Goal: Transaction & Acquisition: Purchase product/service

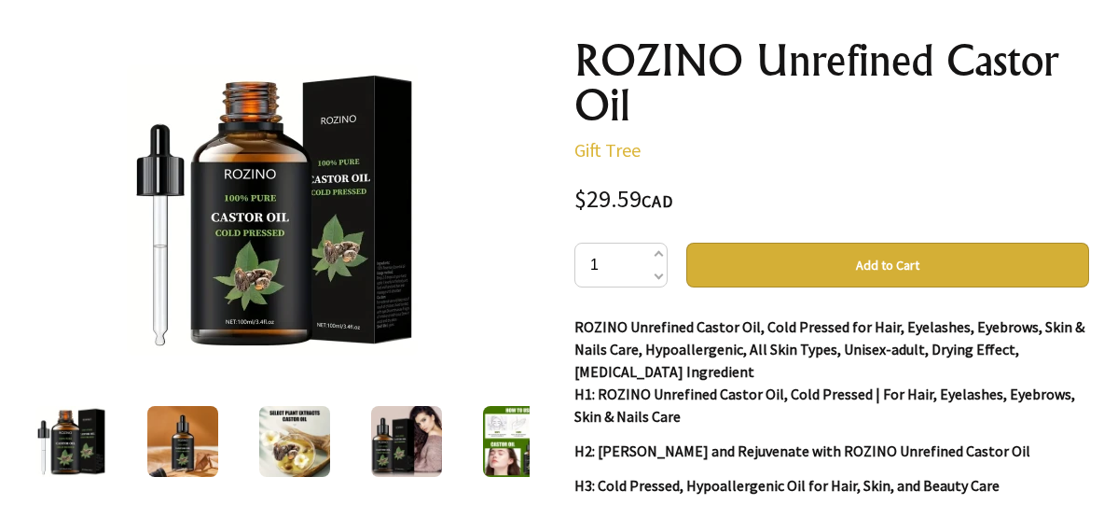
scroll to position [190, 0]
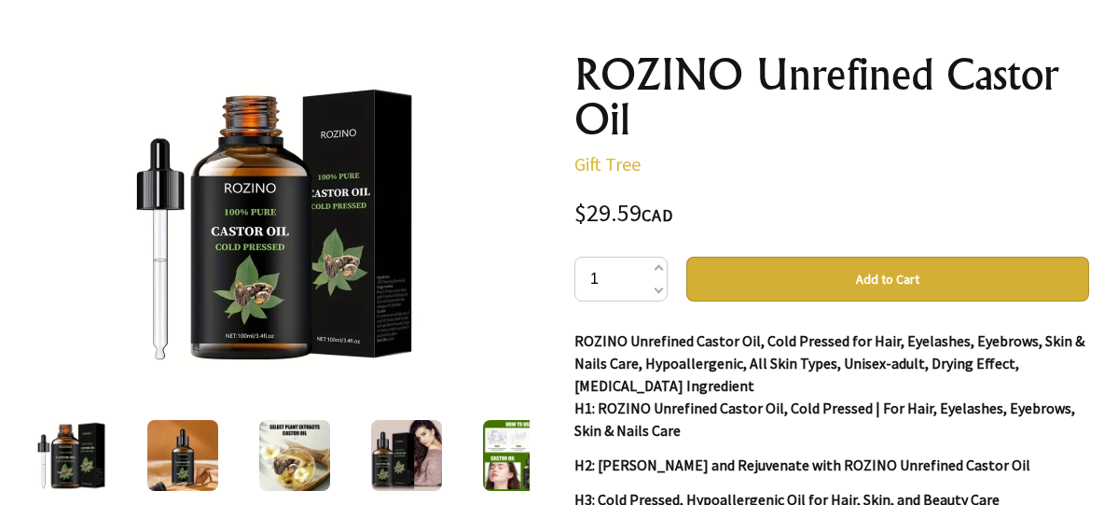
click at [804, 273] on button "Add to Cart" at bounding box center [887, 279] width 403 height 45
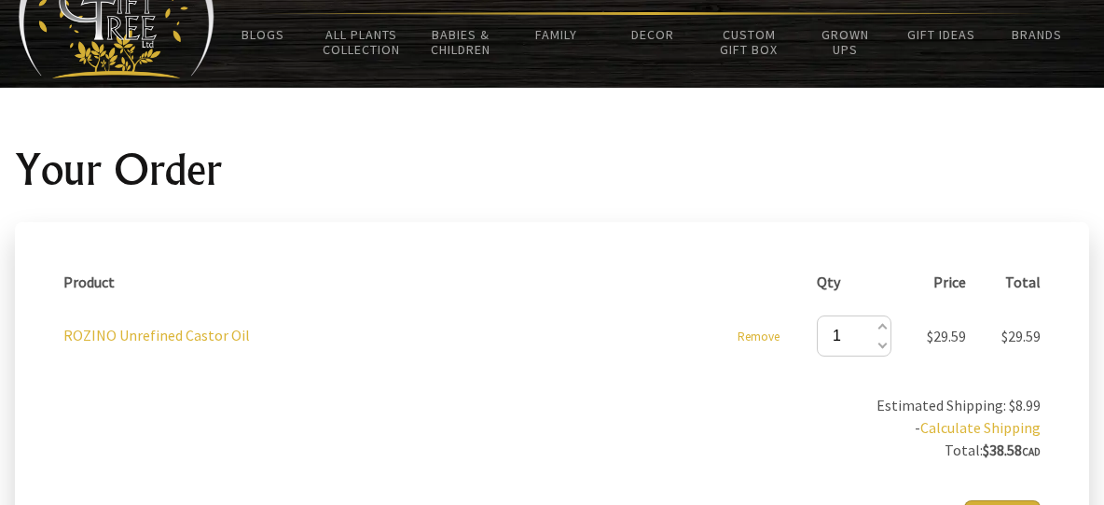
scroll to position [190, 0]
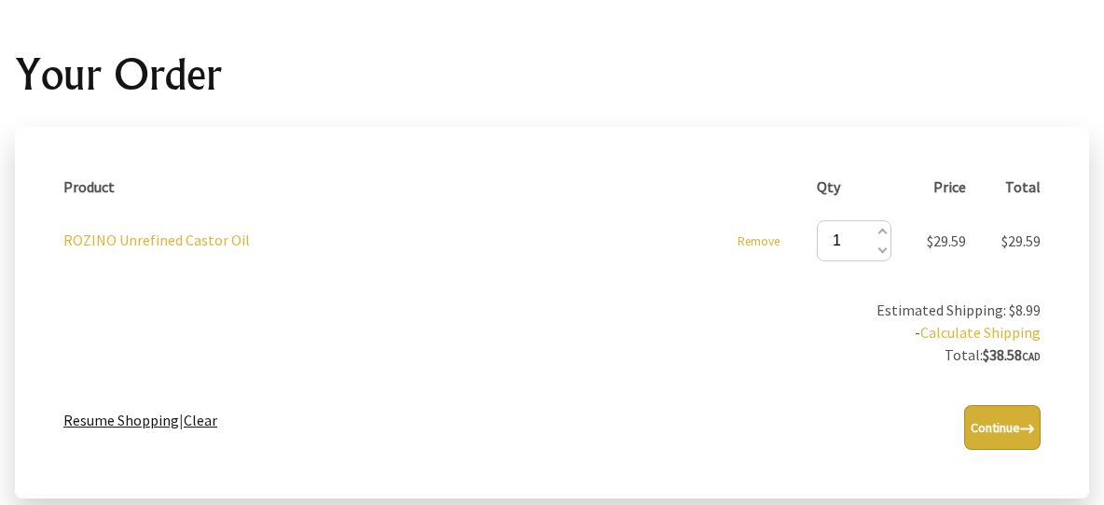
click at [202, 420] on link "Clear" at bounding box center [201, 419] width 34 height 19
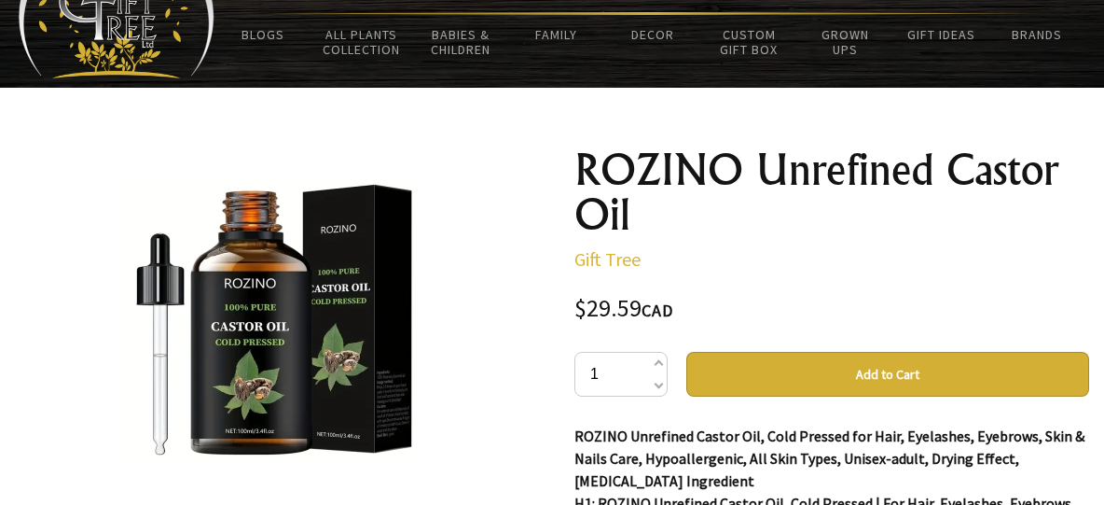
scroll to position [190, 0]
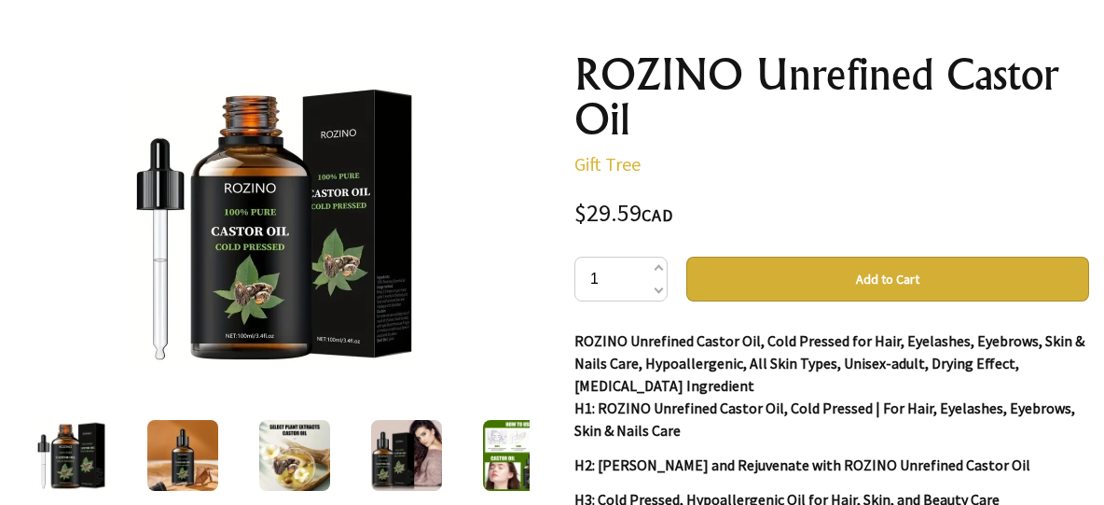
click at [181, 449] on img at bounding box center [182, 455] width 71 height 71
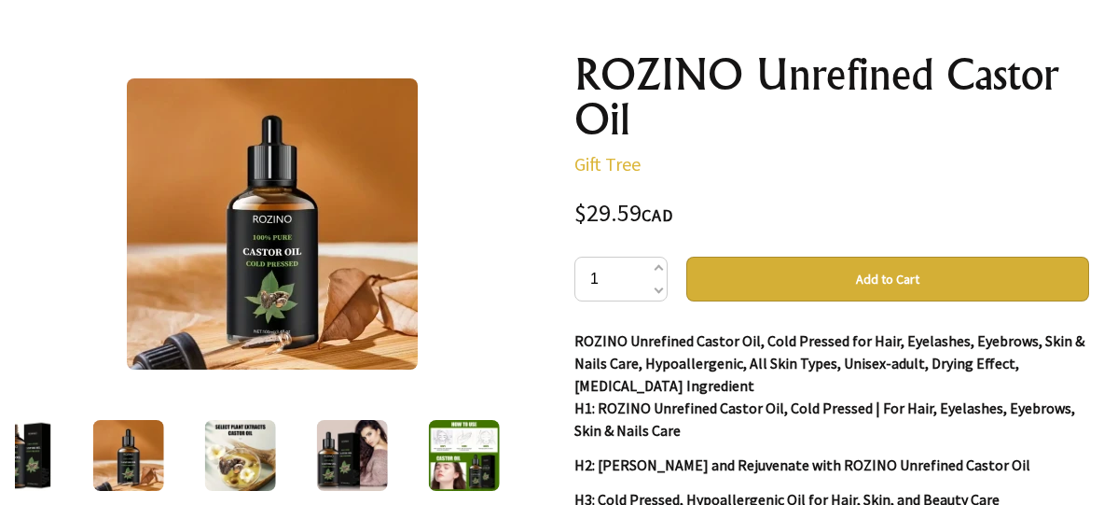
click at [257, 450] on img at bounding box center [240, 455] width 71 height 71
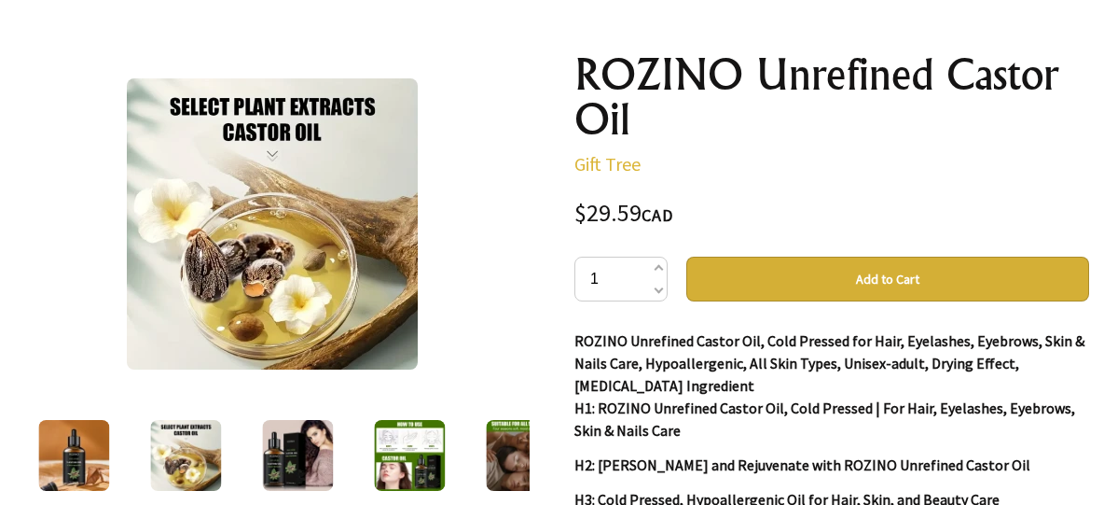
click at [309, 451] on img at bounding box center [297, 455] width 71 height 71
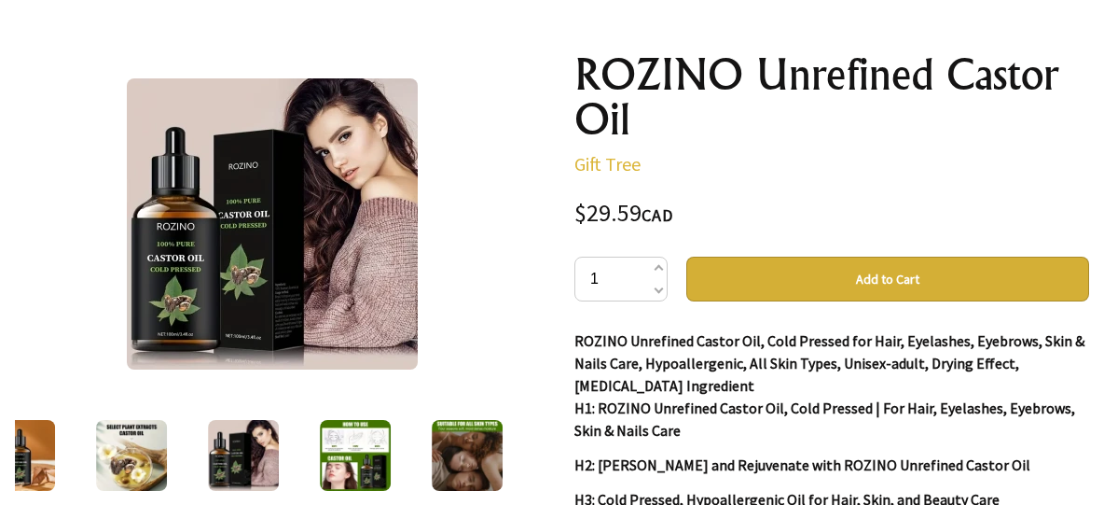
click at [366, 455] on img at bounding box center [355, 455] width 71 height 71
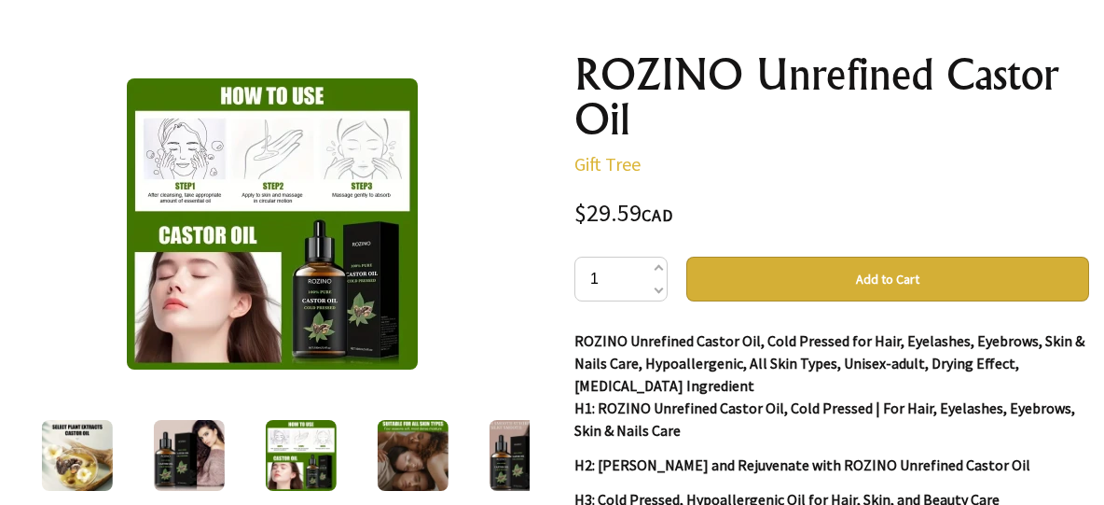
click at [409, 460] on img at bounding box center [413, 455] width 71 height 71
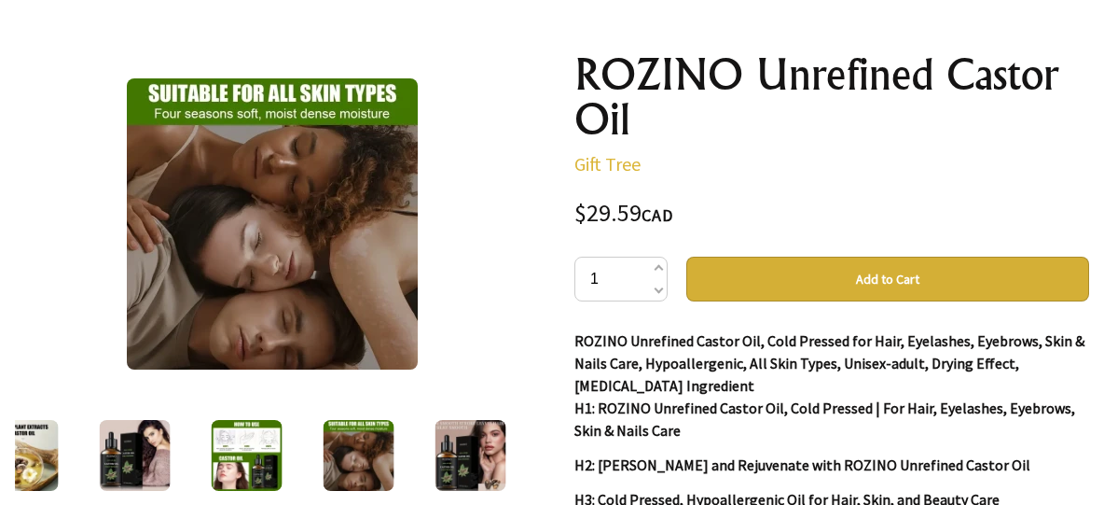
click at [467, 452] on img at bounding box center [471, 455] width 71 height 71
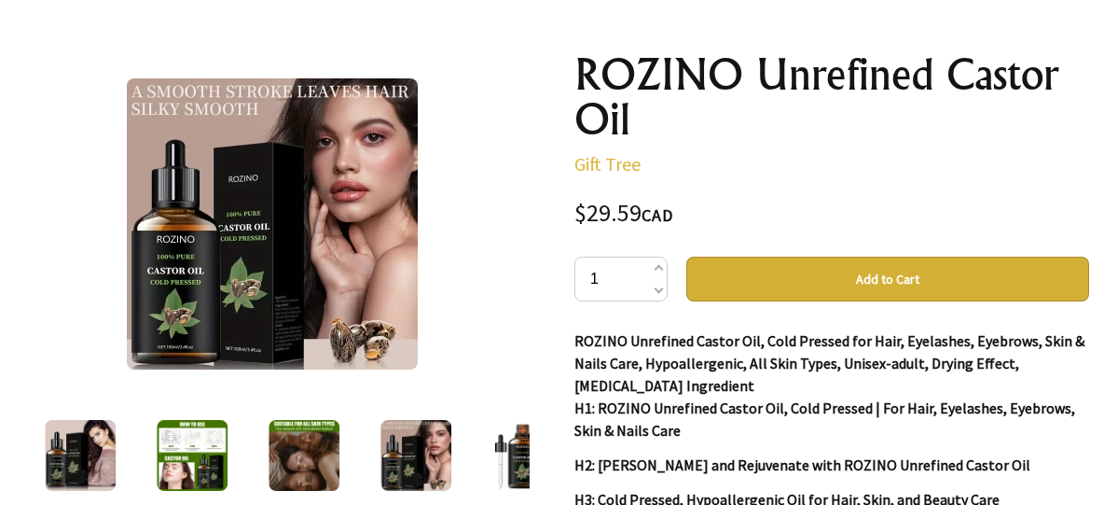
click at [506, 453] on img at bounding box center [527, 455] width 71 height 71
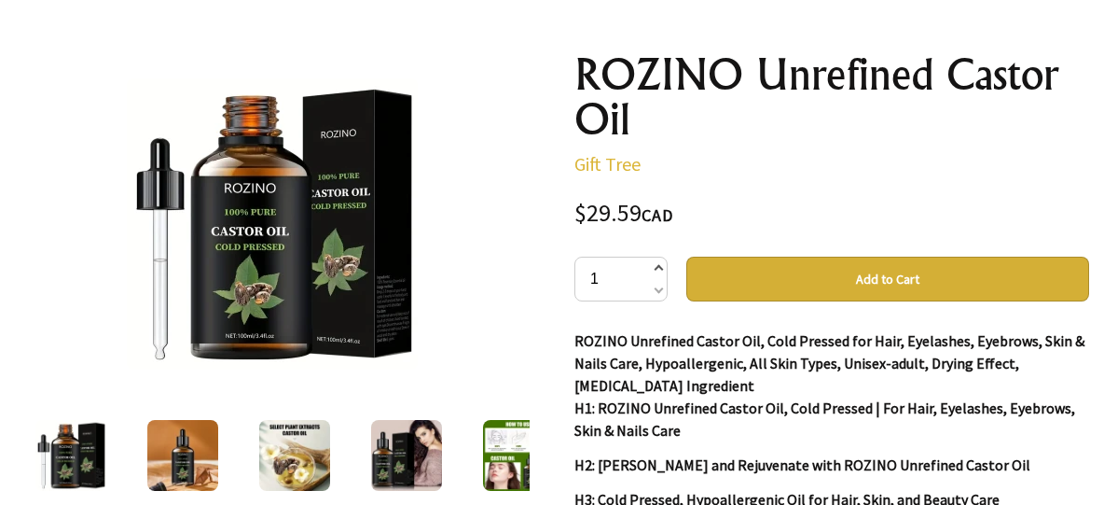
click at [658, 267] on span at bounding box center [657, 269] width 9 height 22
type input "2"
click at [884, 275] on button "Add to Cart" at bounding box center [887, 279] width 403 height 45
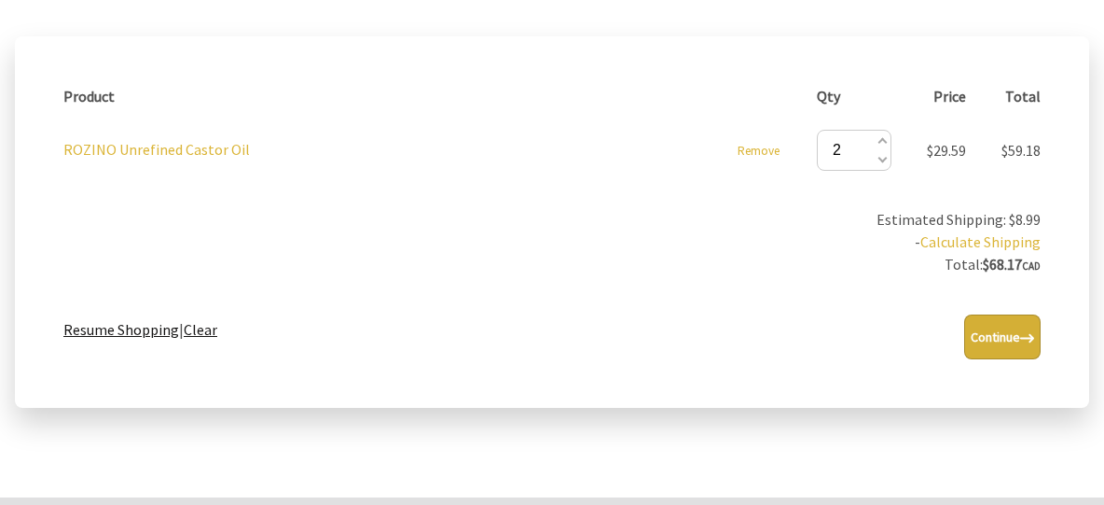
scroll to position [285, 0]
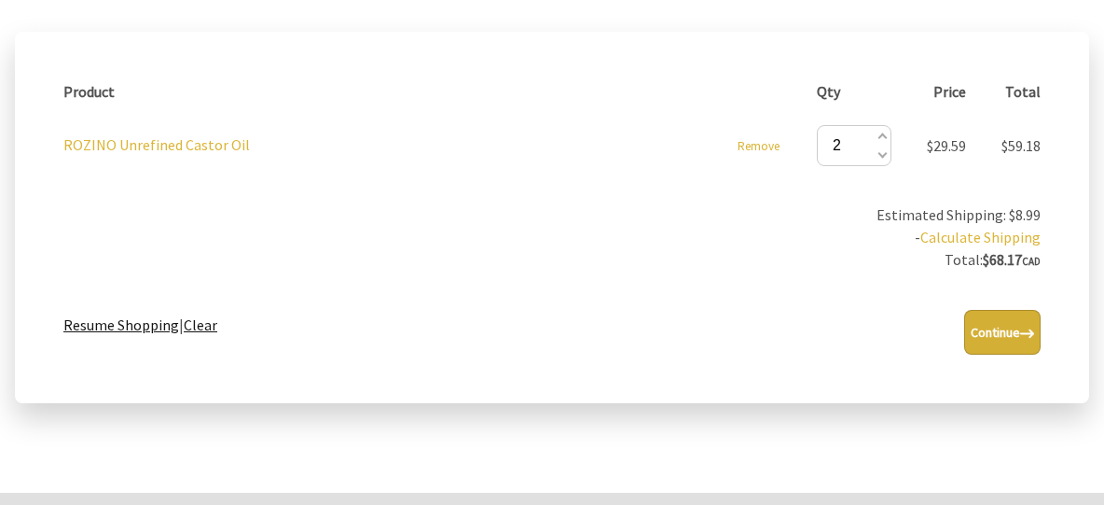
click at [1009, 332] on button "Continue" at bounding box center [1002, 332] width 76 height 45
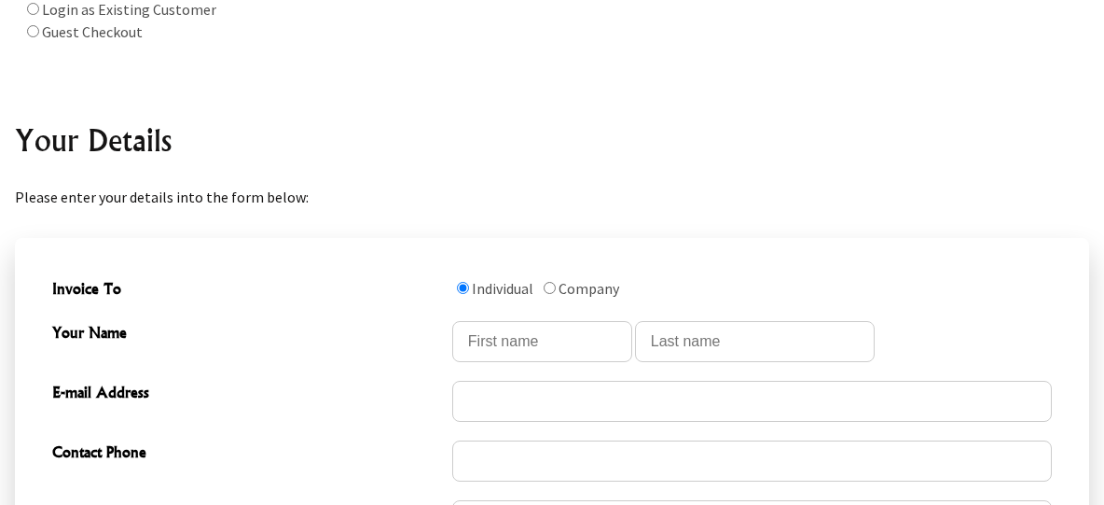
scroll to position [381, 0]
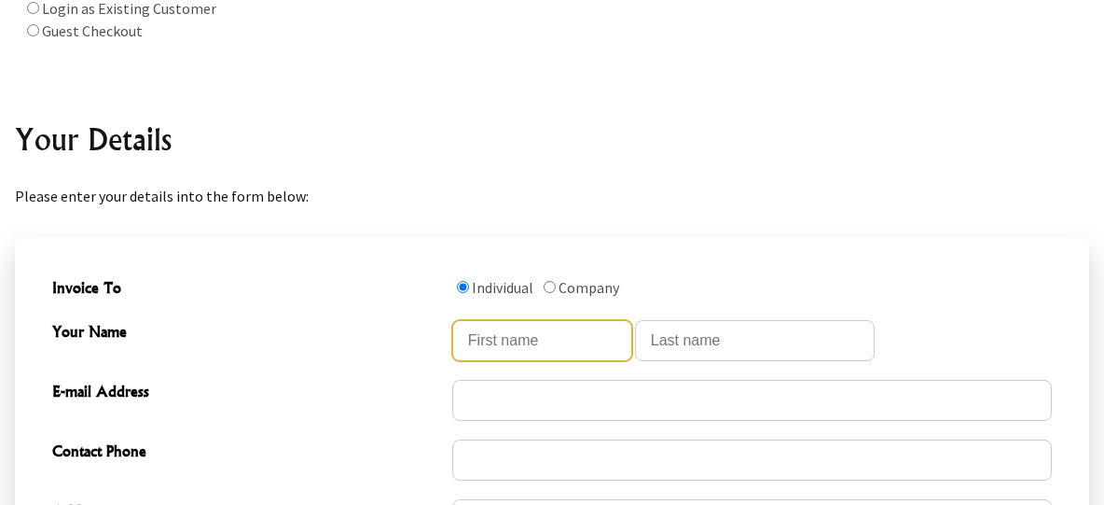
click at [465, 341] on input "Your Name" at bounding box center [542, 340] width 180 height 41
type input "[PERSON_NAME]"
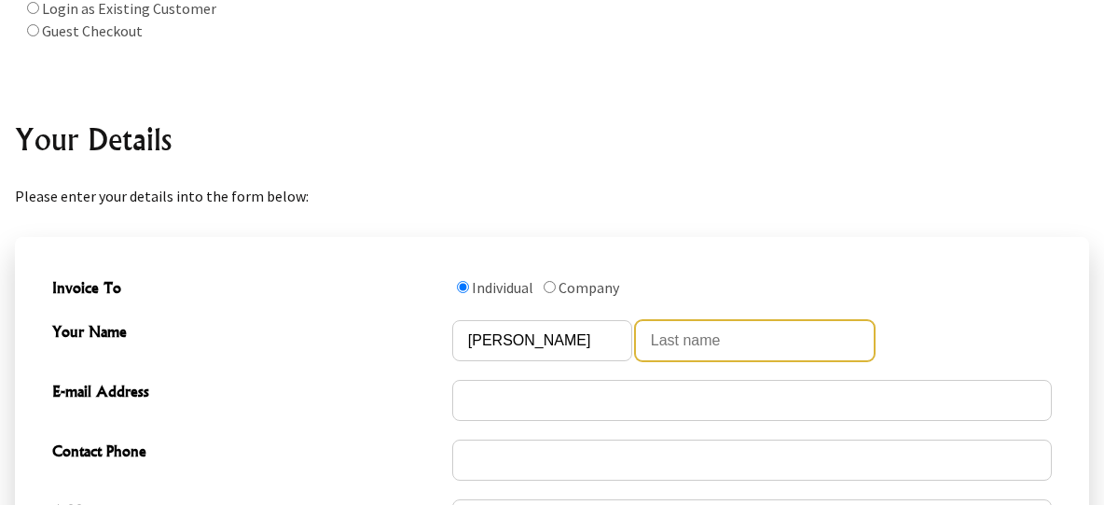
drag, startPoint x: 641, startPoint y: 336, endPoint x: 674, endPoint y: 336, distance: 33.6
click at [646, 336] on input "Your Name" at bounding box center [755, 340] width 240 height 41
type input "[PERSON_NAME]"
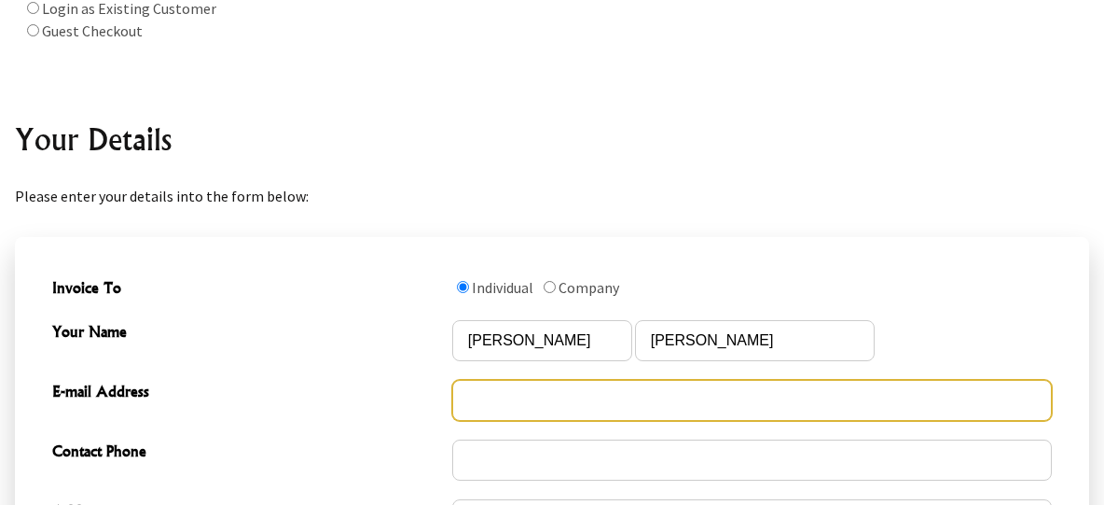
drag, startPoint x: 467, startPoint y: 399, endPoint x: 492, endPoint y: 387, distance: 27.1
click at [472, 397] on input "E-mail Address" at bounding box center [752, 400] width 600 height 41
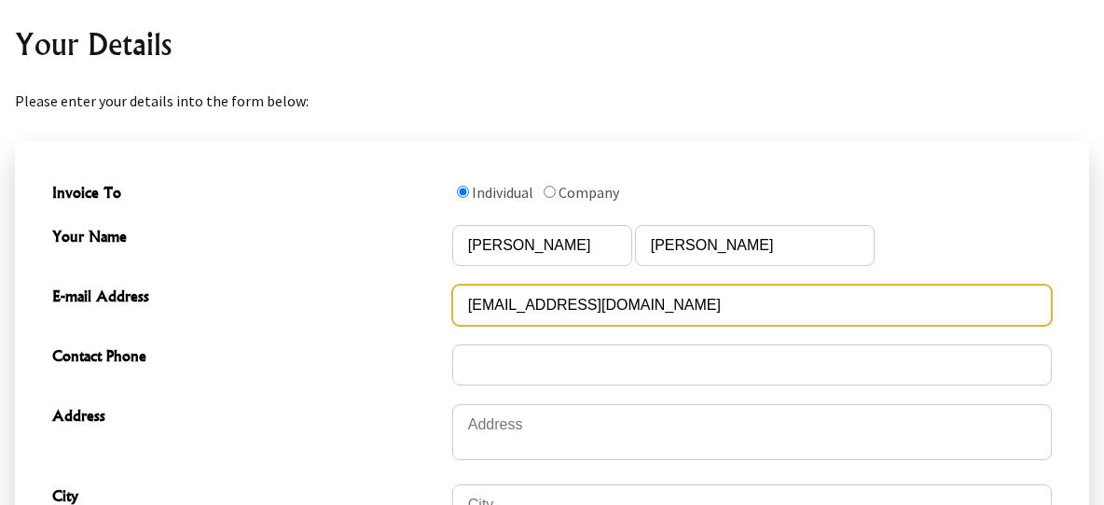
type input "clairehatton45@gmail.com"
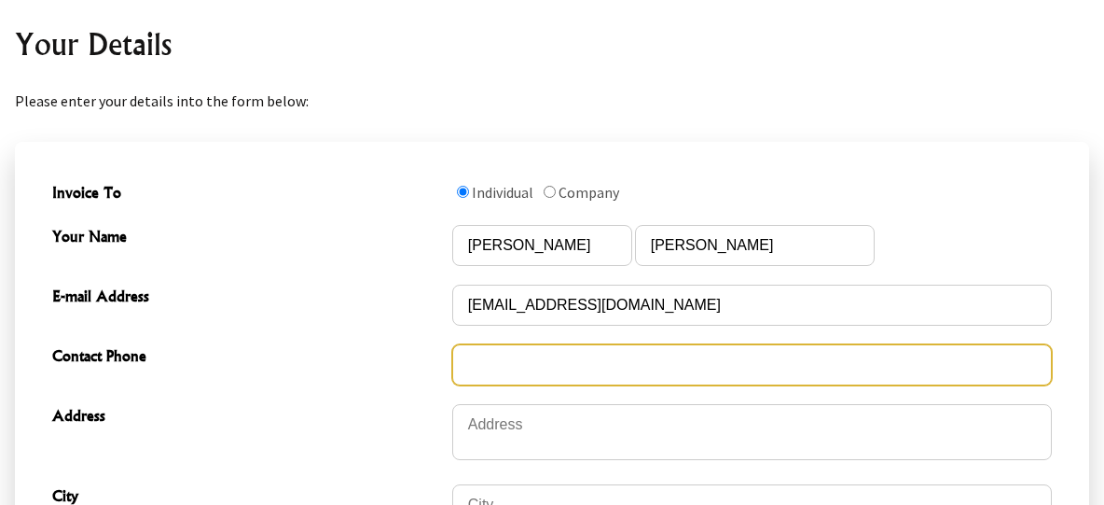
click at [459, 355] on input "Contact Phone" at bounding box center [752, 364] width 600 height 41
type input "[PHONE_NUMBER]"
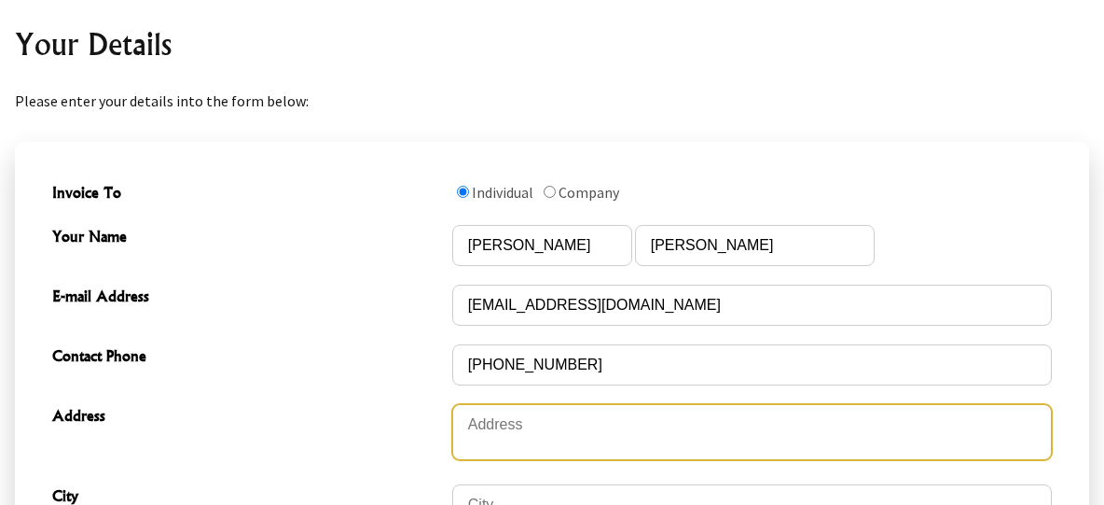
drag, startPoint x: 471, startPoint y: 436, endPoint x: 505, endPoint y: 402, distance: 47.5
click at [471, 435] on textarea "Address" at bounding box center [752, 432] width 600 height 56
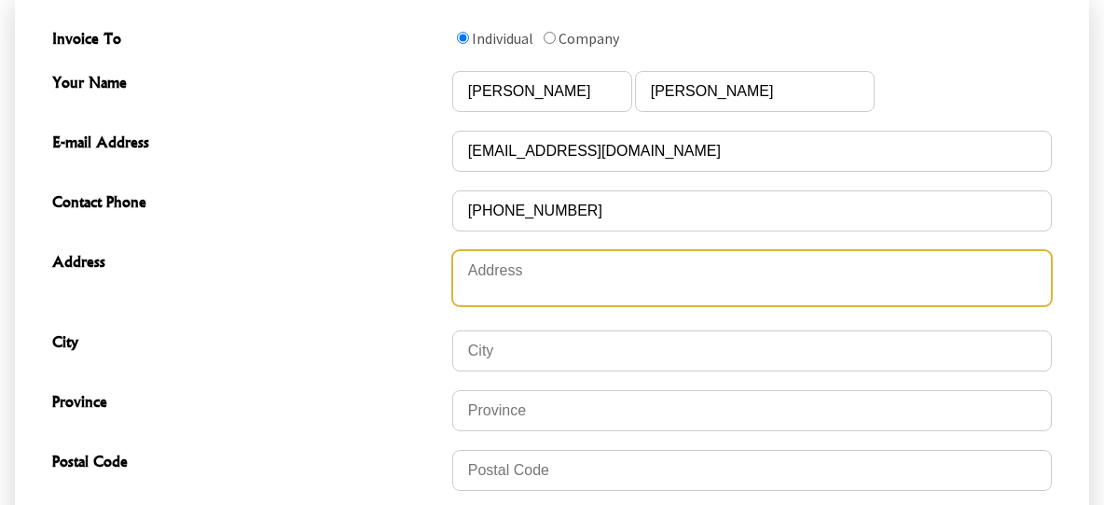
scroll to position [666, 0]
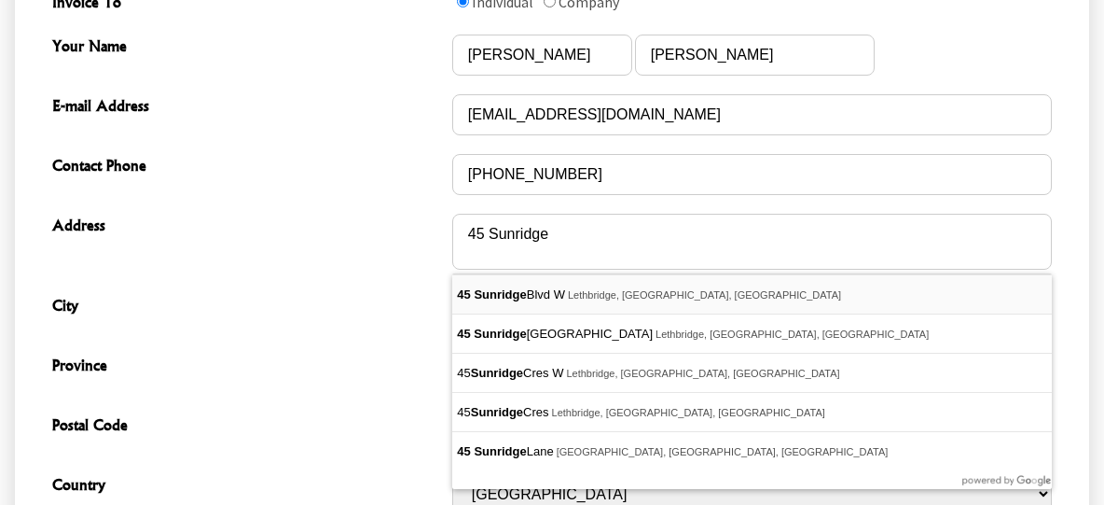
type textarea "[STREET_ADDRESS]"
type input "Lethbridge"
type input "AB"
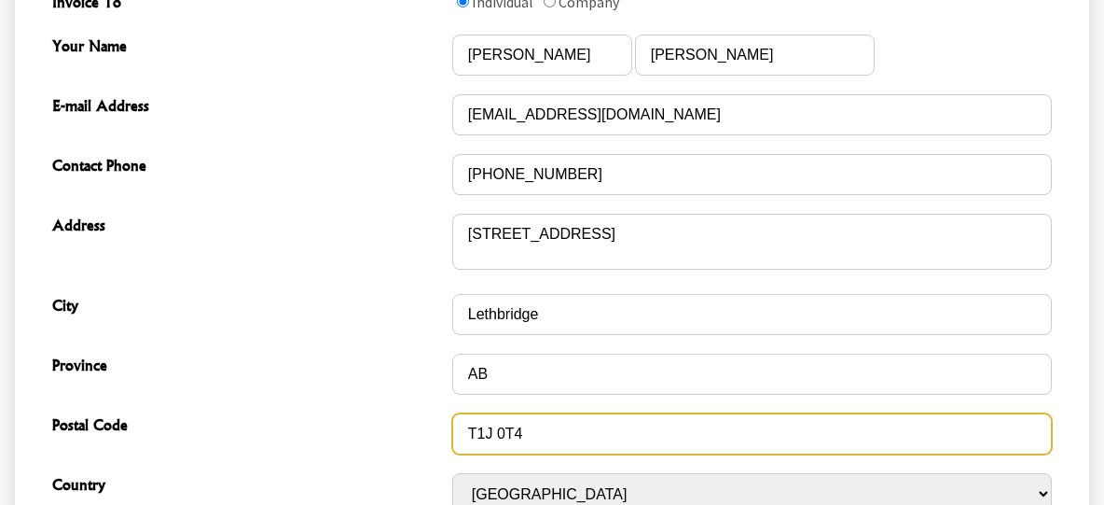
click at [525, 431] on input "T1J 0T4" at bounding box center [752, 433] width 600 height 41
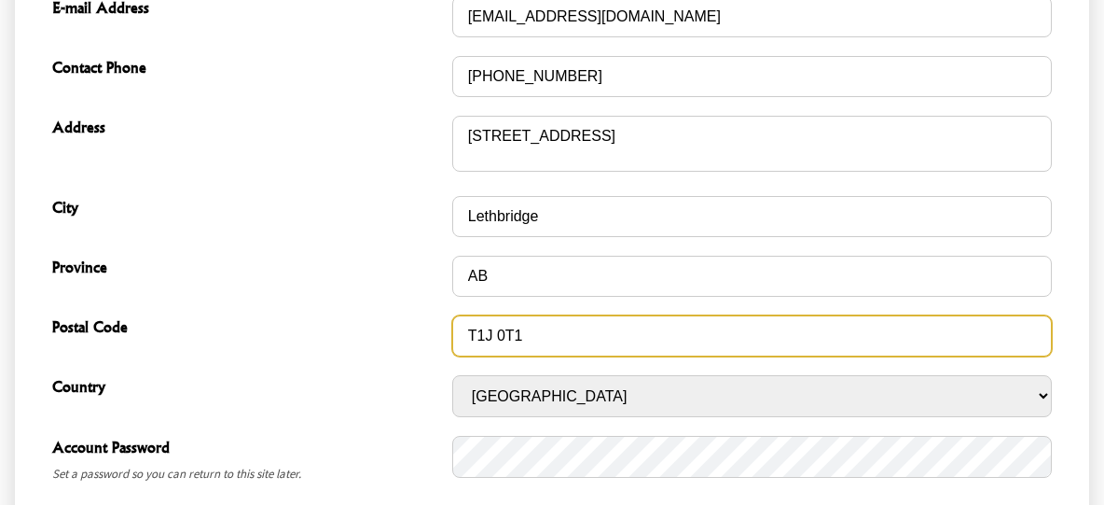
scroll to position [856, 0]
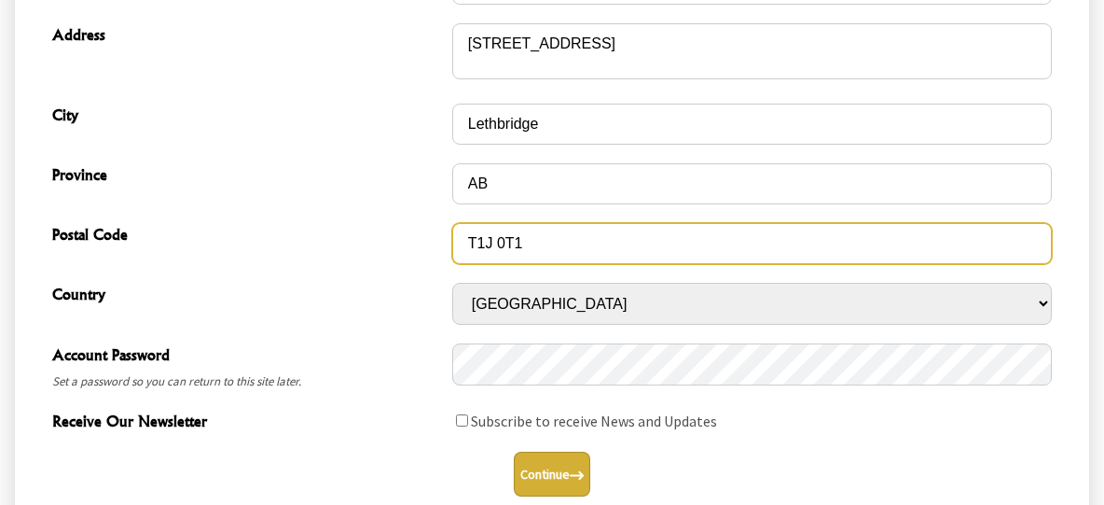
type input "T1J 0T1"
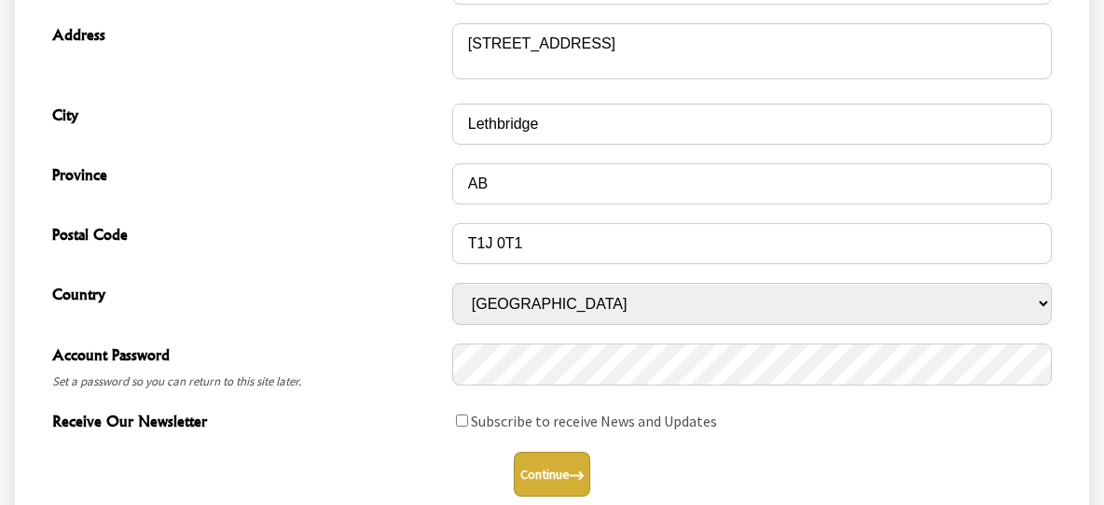
click at [574, 473] on icon "submit" at bounding box center [577, 475] width 14 height 14
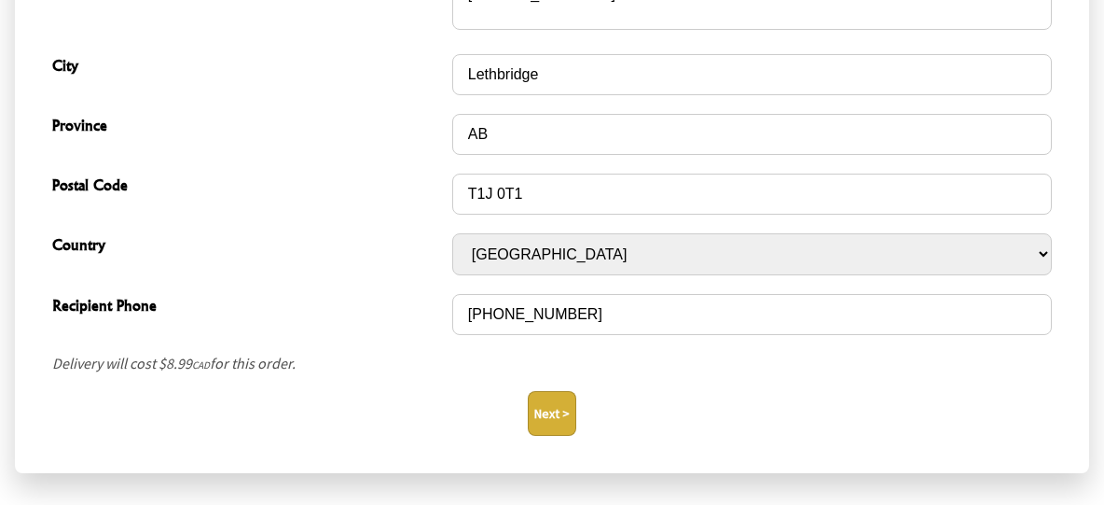
scroll to position [761, 0]
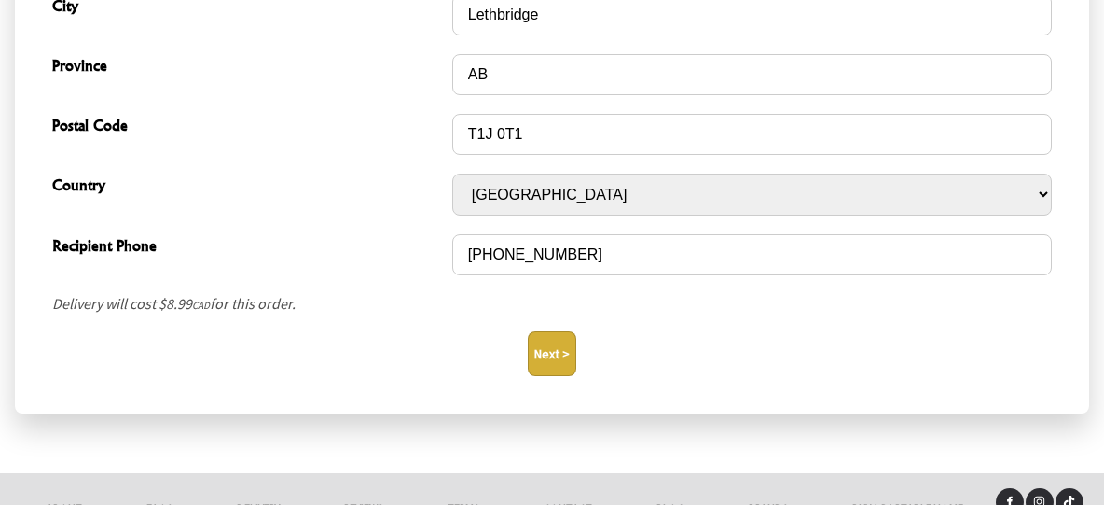
click at [558, 351] on button "Next >" at bounding box center [552, 353] width 49 height 45
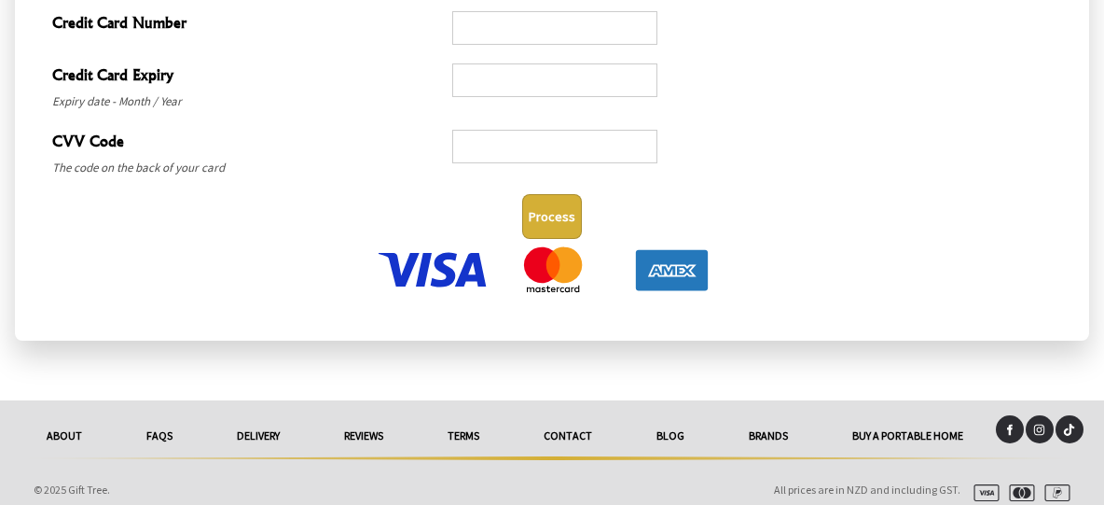
scroll to position [1141, 0]
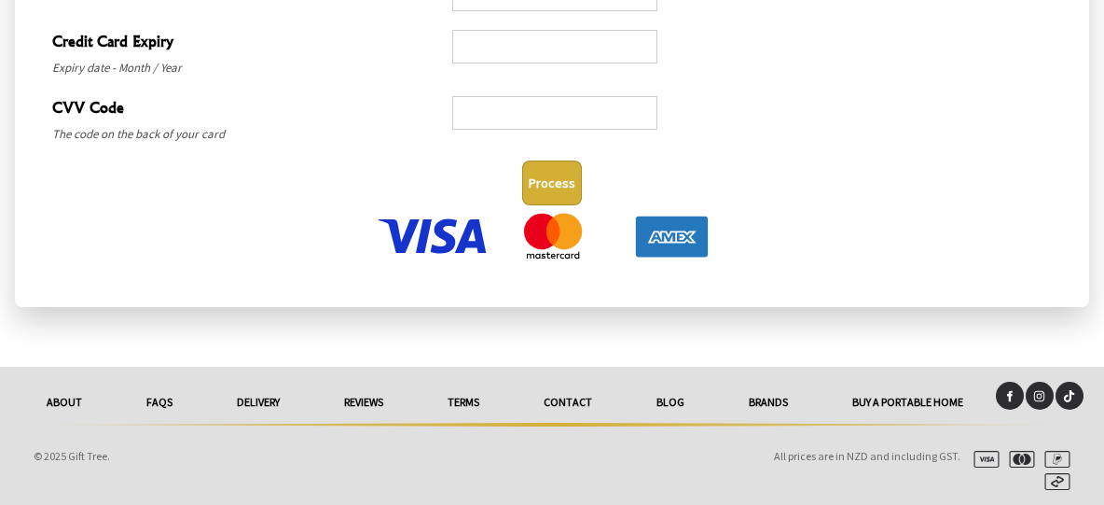
click at [796, 208] on div "Process" at bounding box center [552, 183] width 1015 height 60
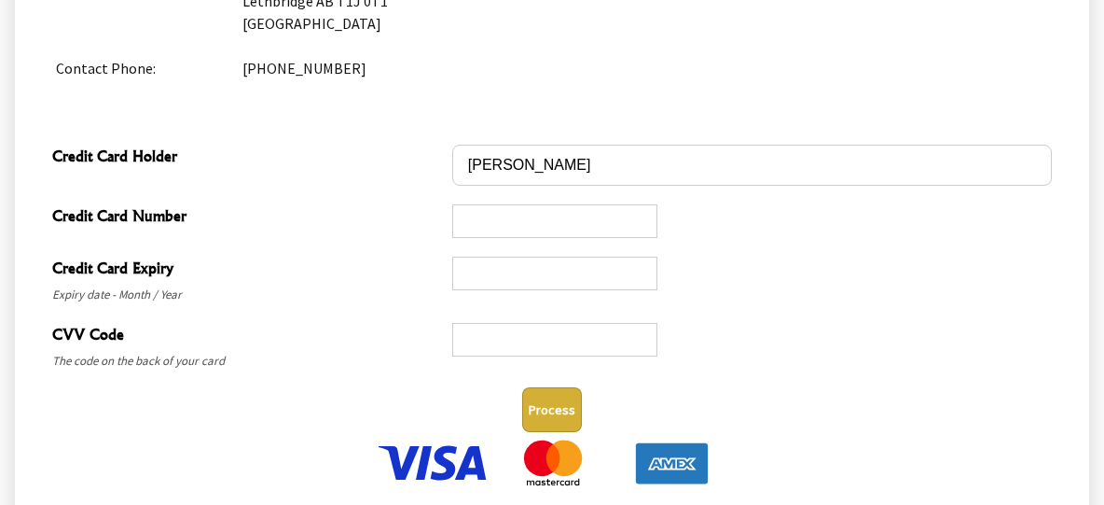
scroll to position [950, 0]
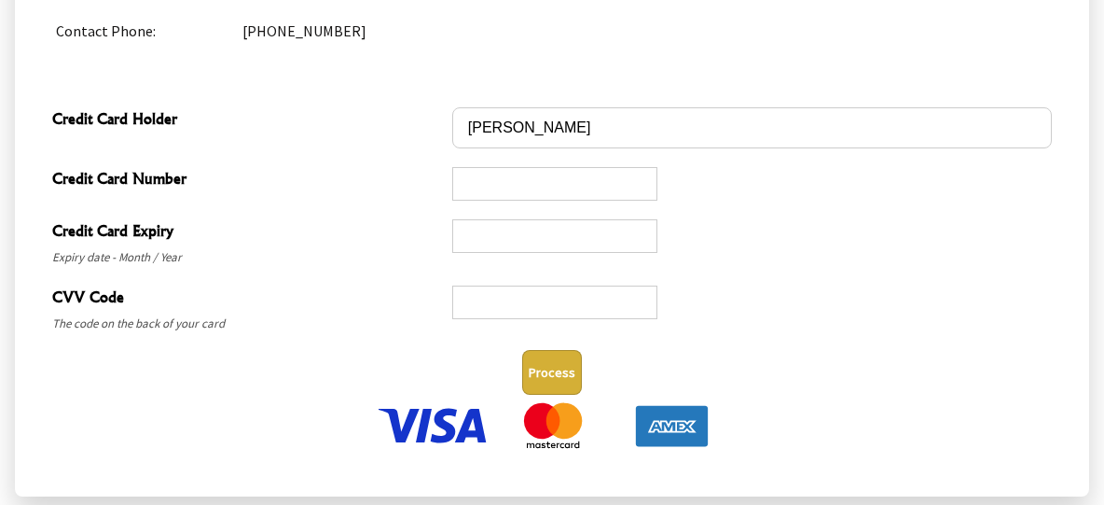
click at [557, 372] on button "Process" at bounding box center [552, 372] width 60 height 45
